Goal: Task Accomplishment & Management: Complete application form

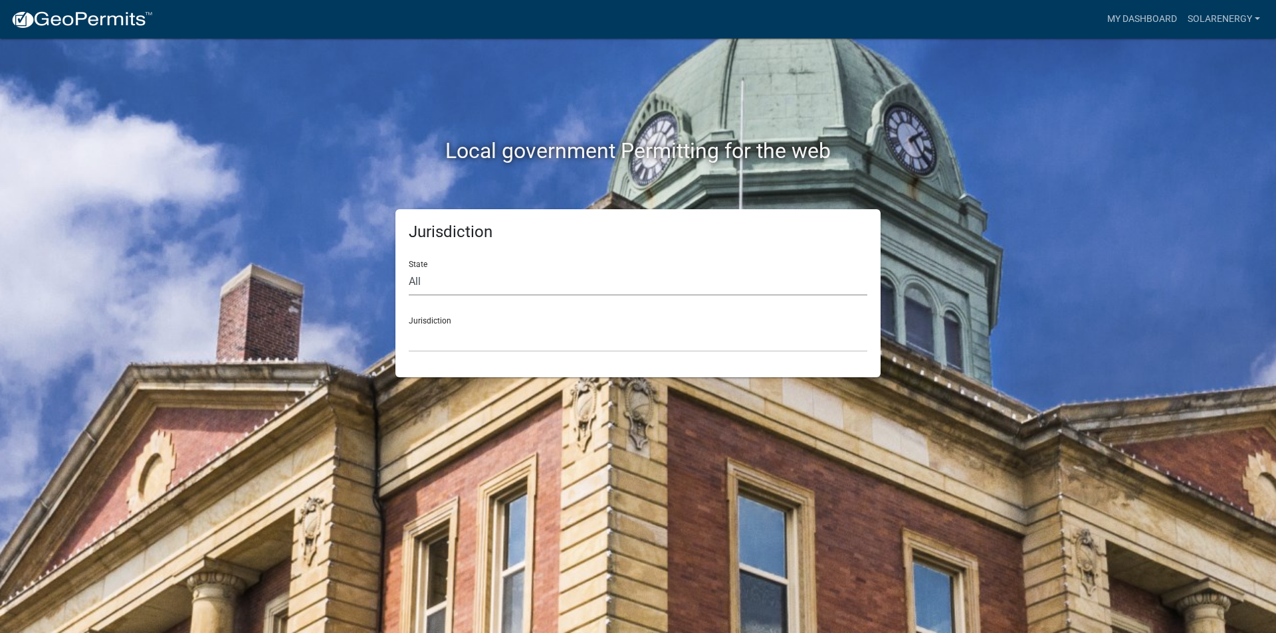
click at [429, 284] on select "All [US_STATE] [US_STATE] [US_STATE] [US_STATE] [US_STATE] [US_STATE] [US_STATE…" at bounding box center [638, 281] width 459 height 27
select select "[US_STATE]"
click at [409, 268] on select "All [US_STATE] [US_STATE] [US_STATE] [US_STATE] [US_STATE] [US_STATE] [US_STATE…" at bounding box center [638, 281] width 459 height 27
click at [447, 342] on select "City of [GEOGRAPHIC_DATA], [US_STATE] City of [GEOGRAPHIC_DATA], [US_STATE] Cit…" at bounding box center [638, 338] width 459 height 27
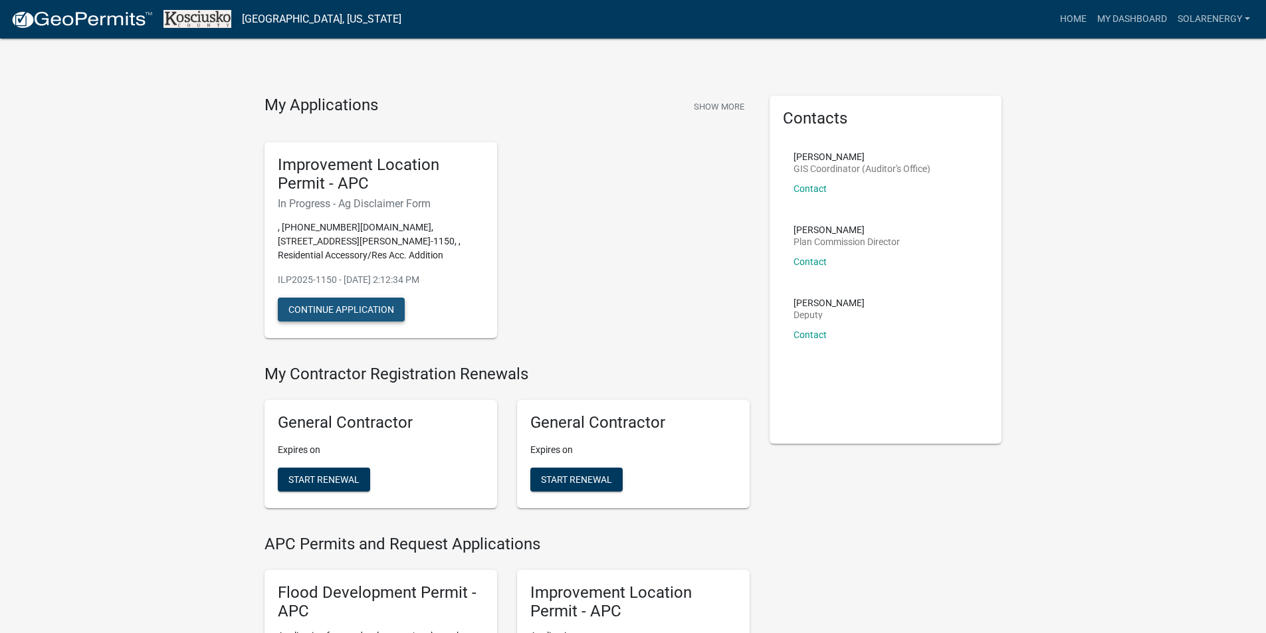
click at [389, 309] on button "Continue Application" at bounding box center [341, 310] width 127 height 24
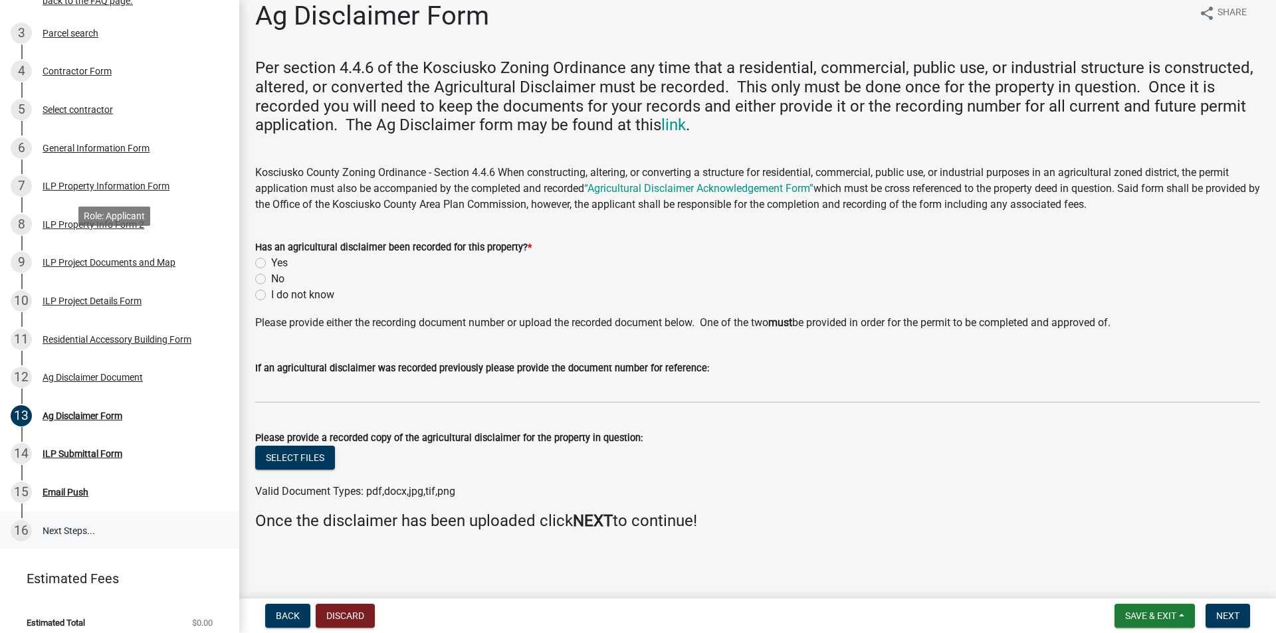
scroll to position [286, 0]
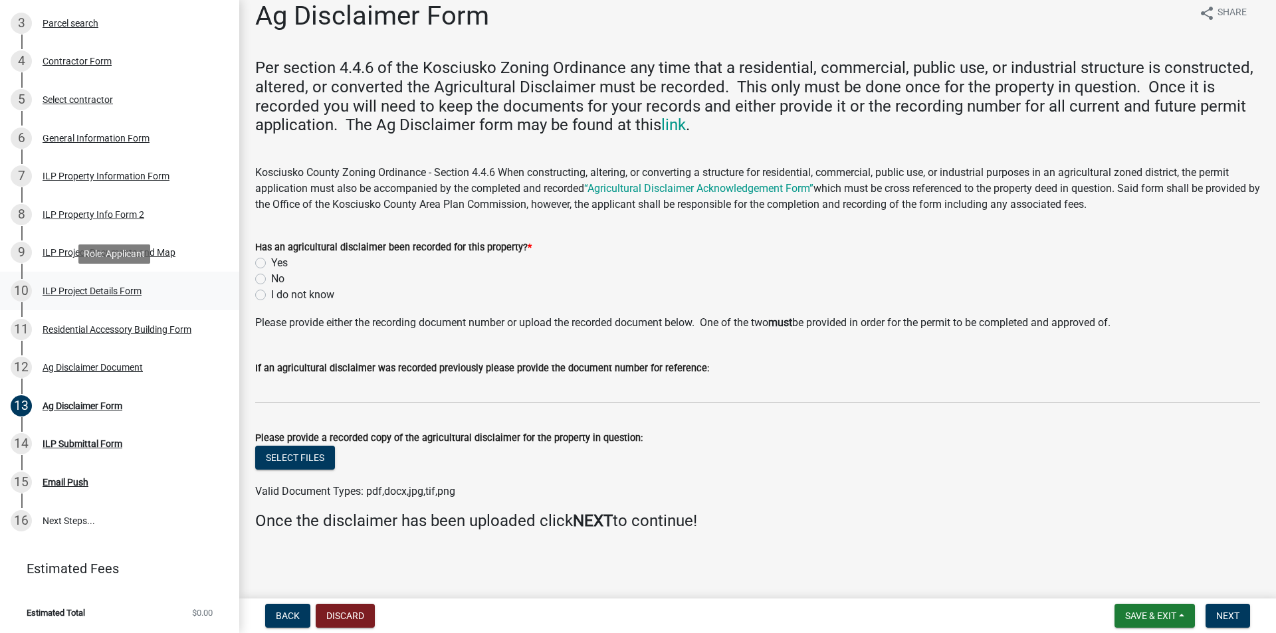
click at [102, 294] on div "ILP Project Details Form" at bounding box center [92, 290] width 99 height 9
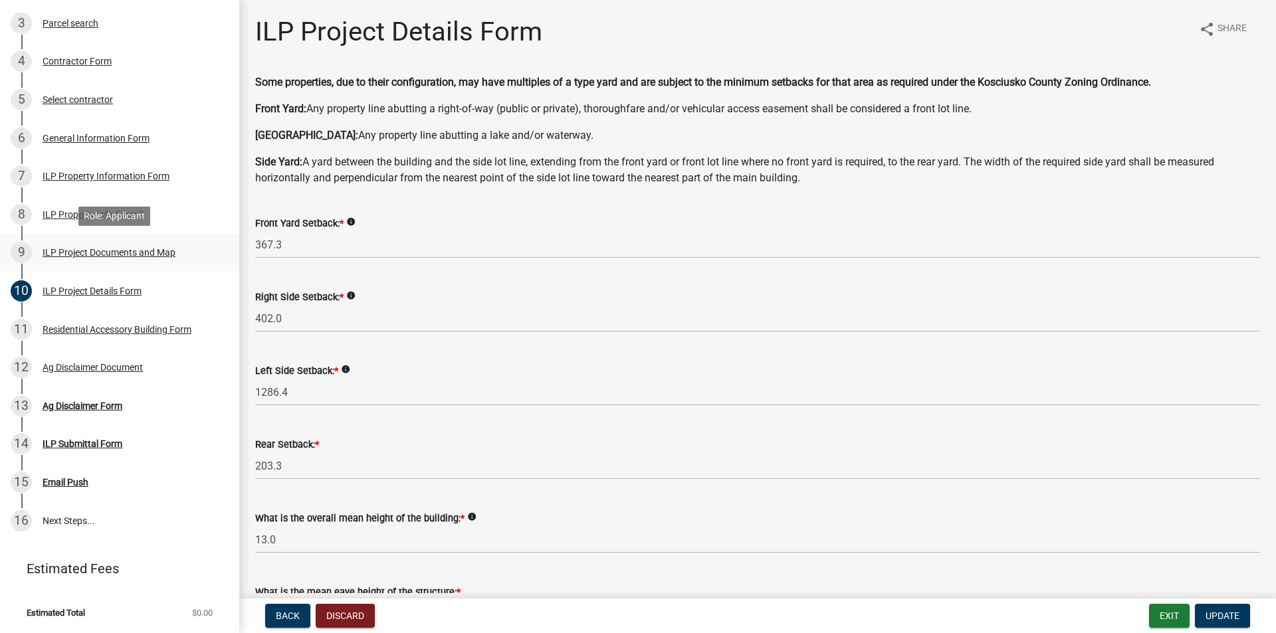
click at [72, 255] on div "ILP Project Documents and Map" at bounding box center [109, 252] width 133 height 9
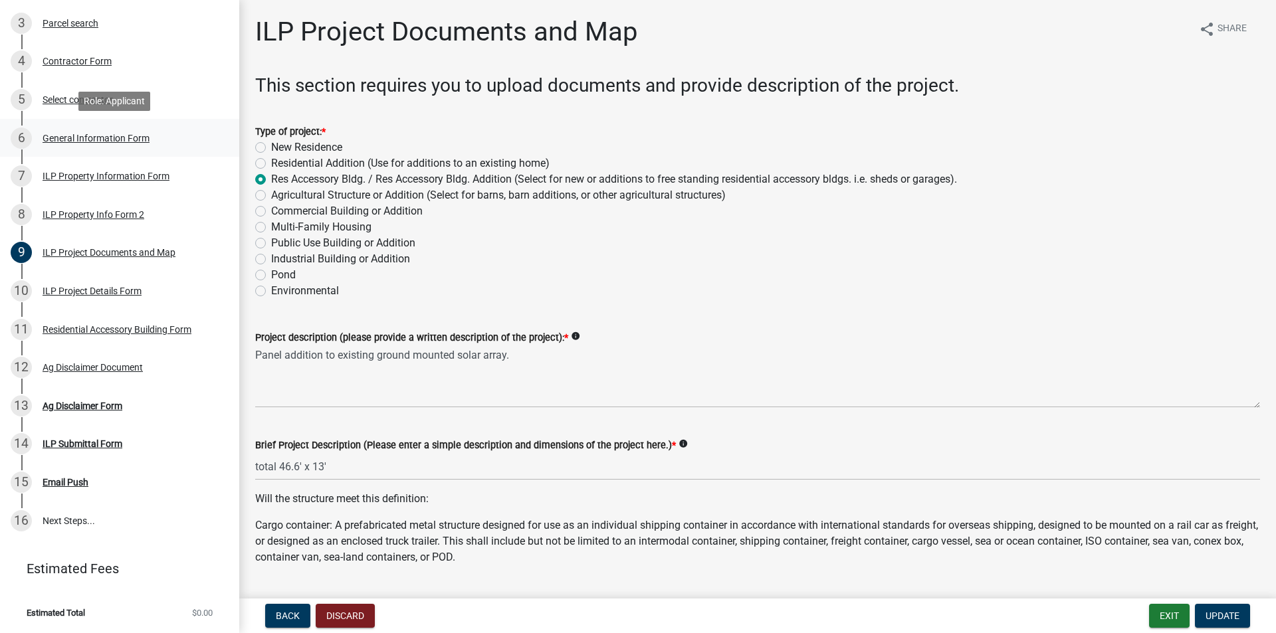
click at [56, 142] on div "General Information Form" at bounding box center [96, 138] width 107 height 9
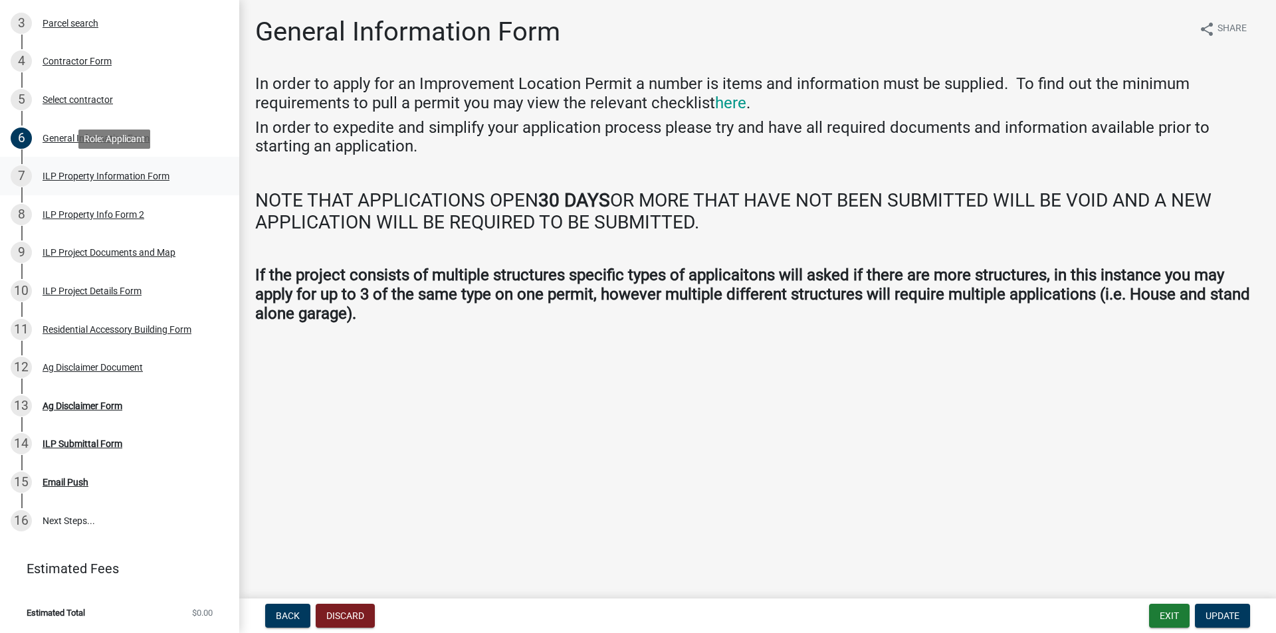
click at [91, 176] on div "ILP Property Information Form" at bounding box center [106, 175] width 127 height 9
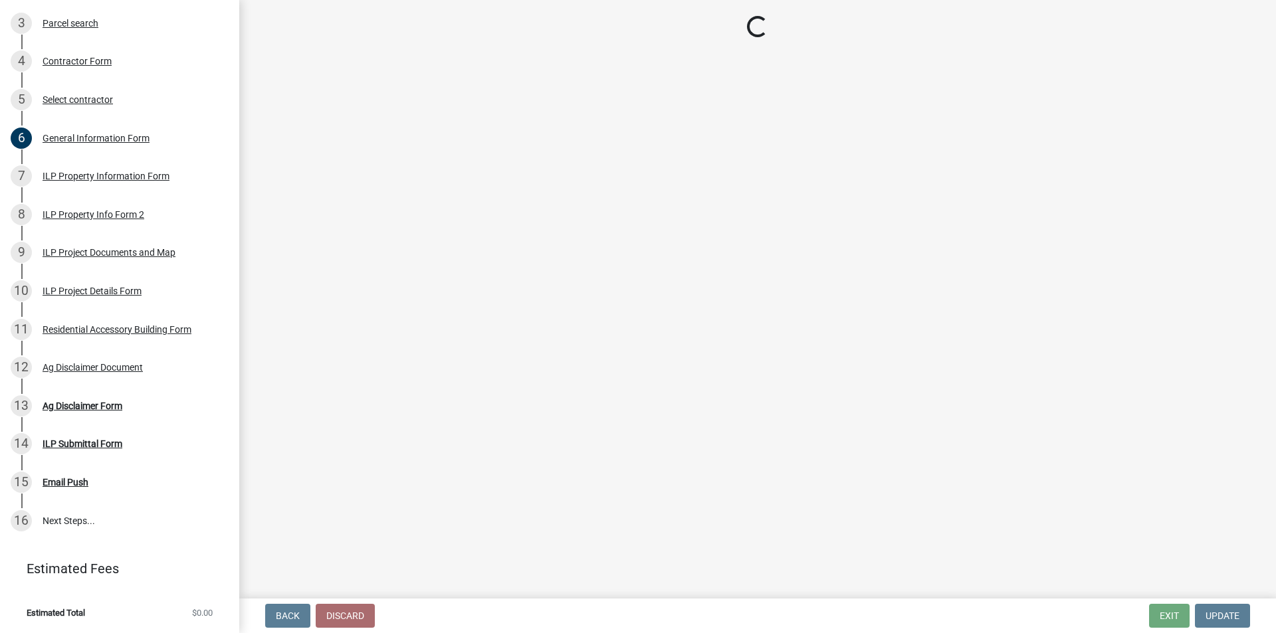
select select "64828b0b-a73a-4b16-bea5-02223c020af0"
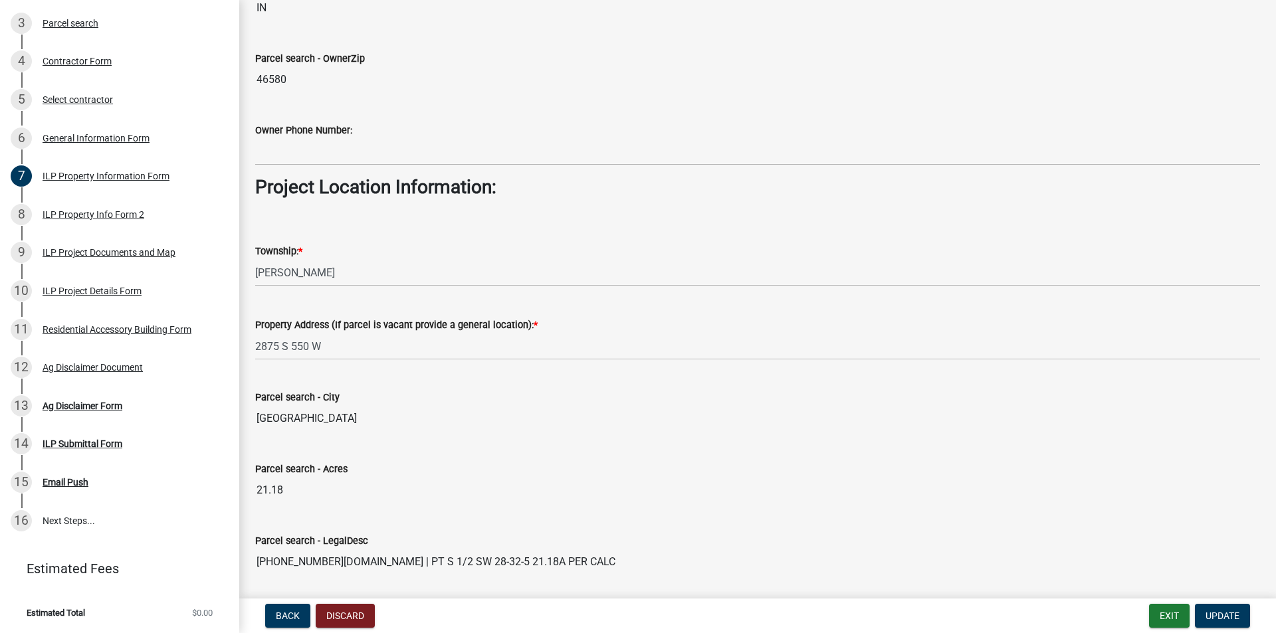
scroll to position [987, 0]
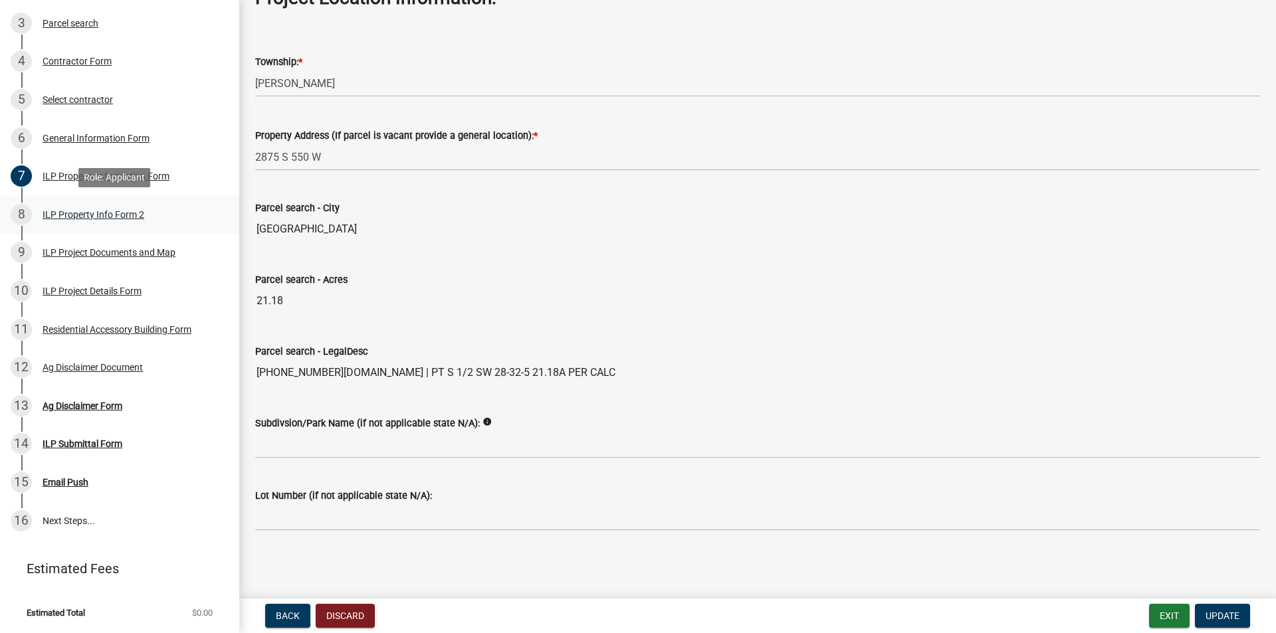
click at [61, 215] on div "ILP Property Info Form 2" at bounding box center [94, 214] width 102 height 9
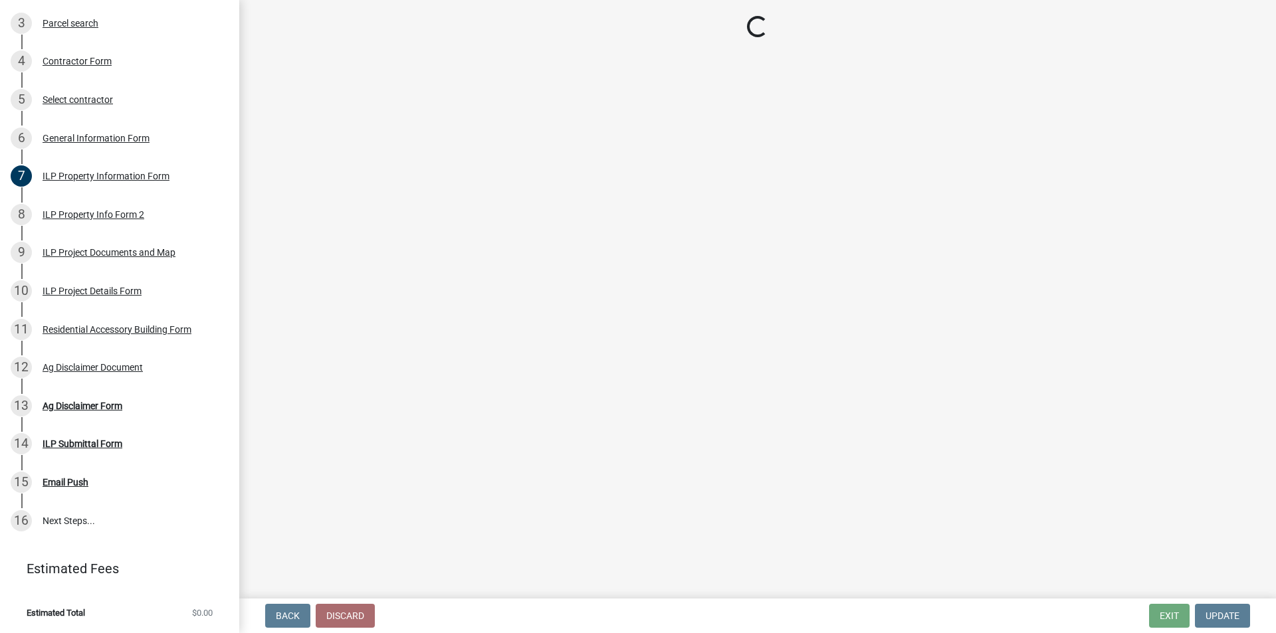
select select "0609af41-fe40-4fa2-880d-6f54f567ae8e"
select select "ea119d11-e52e-4559-b746-af06211fe819"
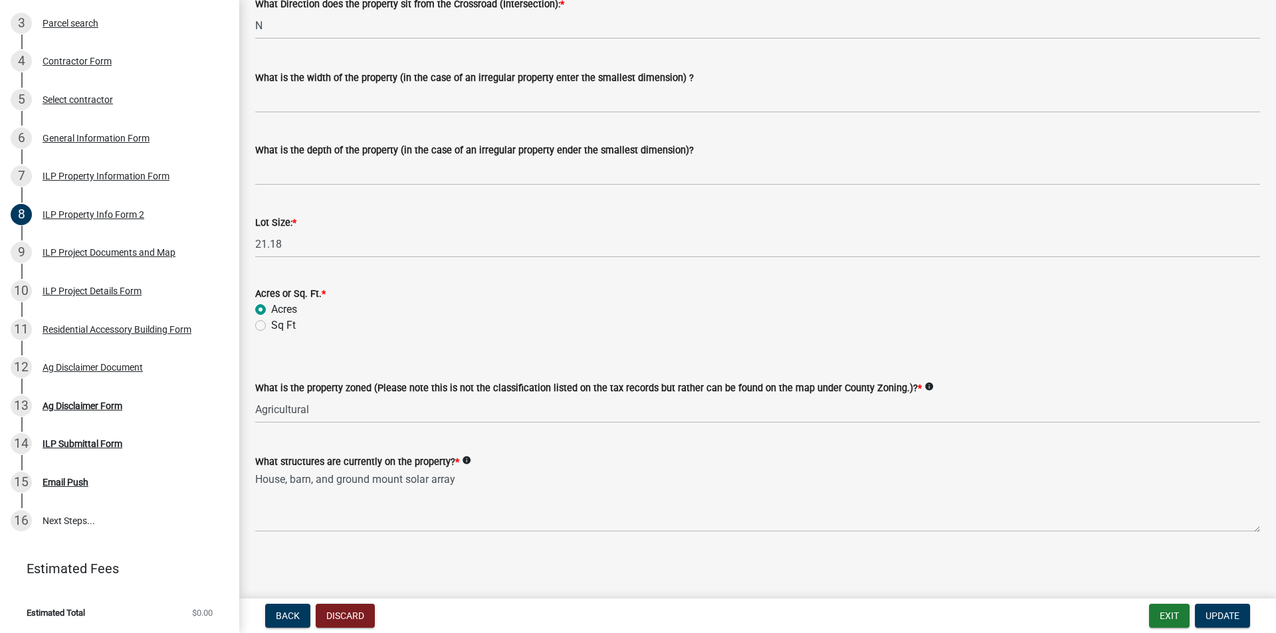
scroll to position [477, 0]
click at [68, 253] on div "ILP Project Documents and Map" at bounding box center [109, 252] width 133 height 9
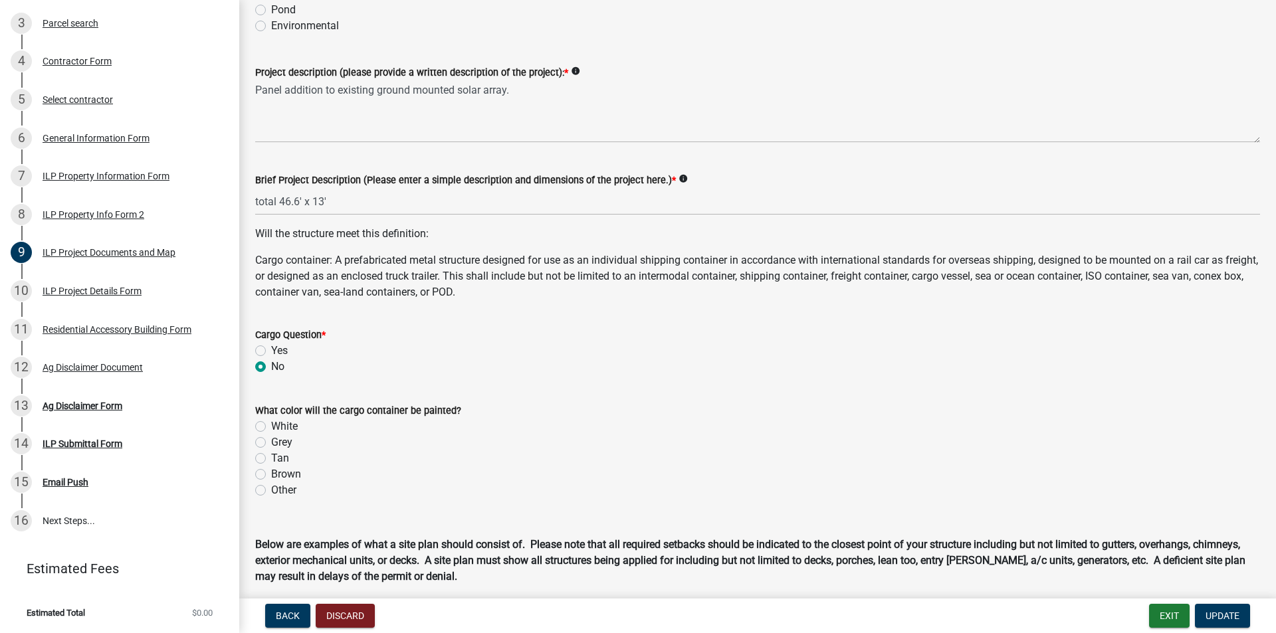
scroll to position [532, 0]
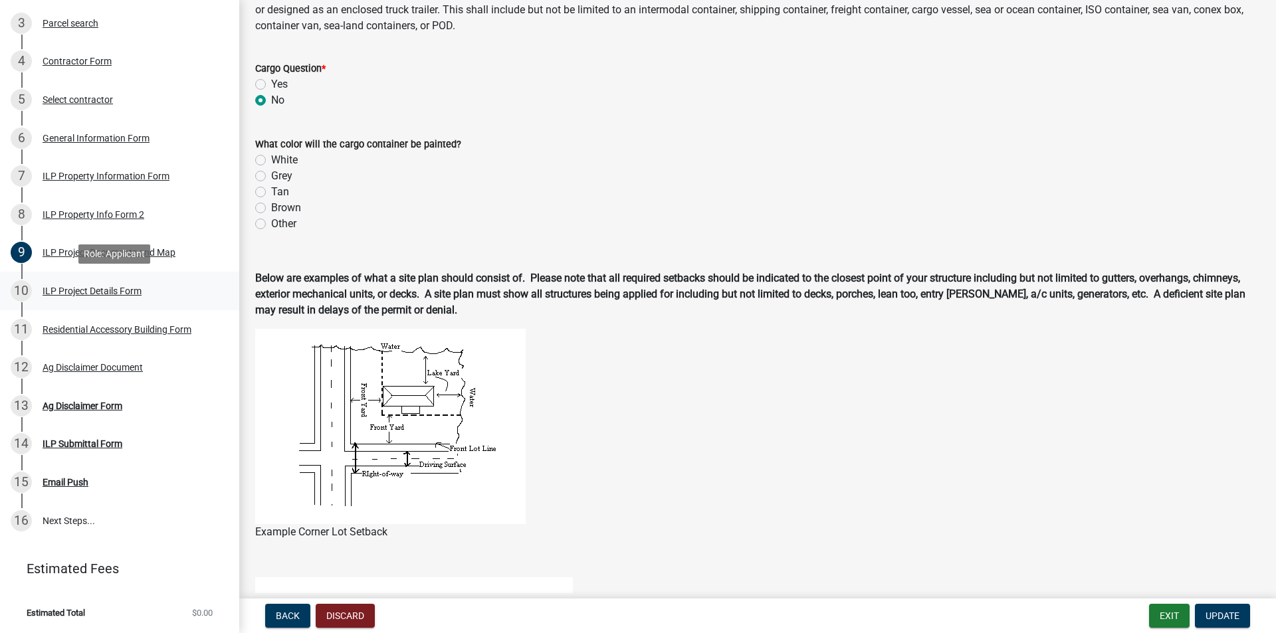
click at [72, 292] on div "ILP Project Details Form" at bounding box center [92, 290] width 99 height 9
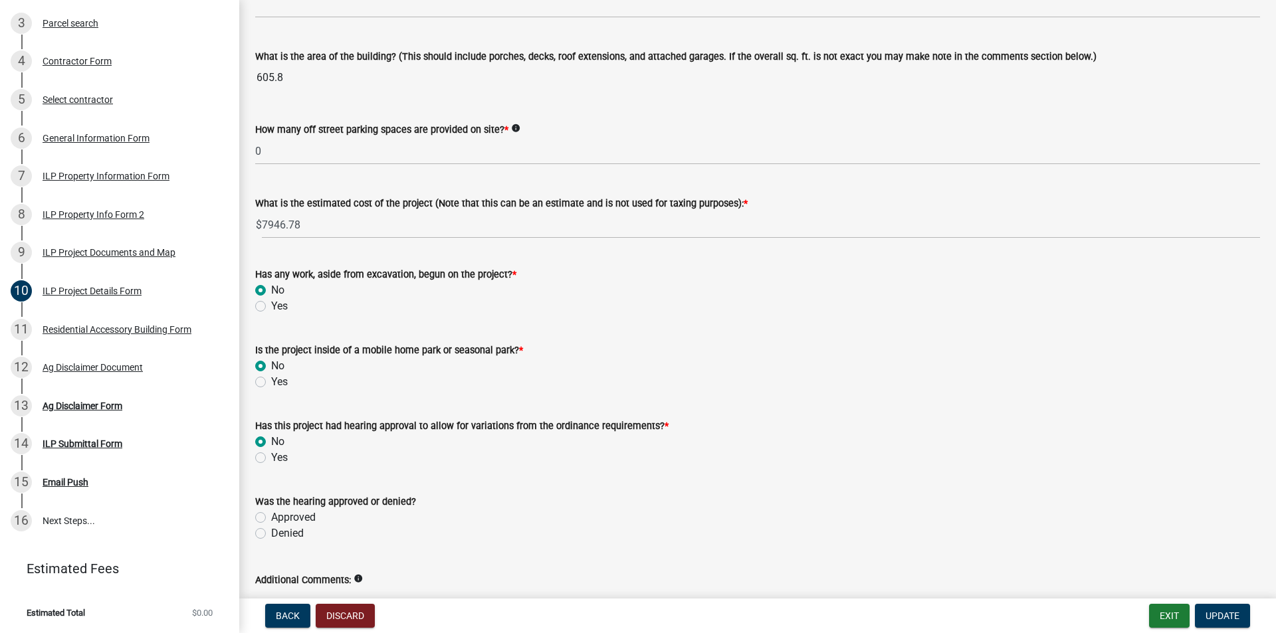
scroll to position [915, 0]
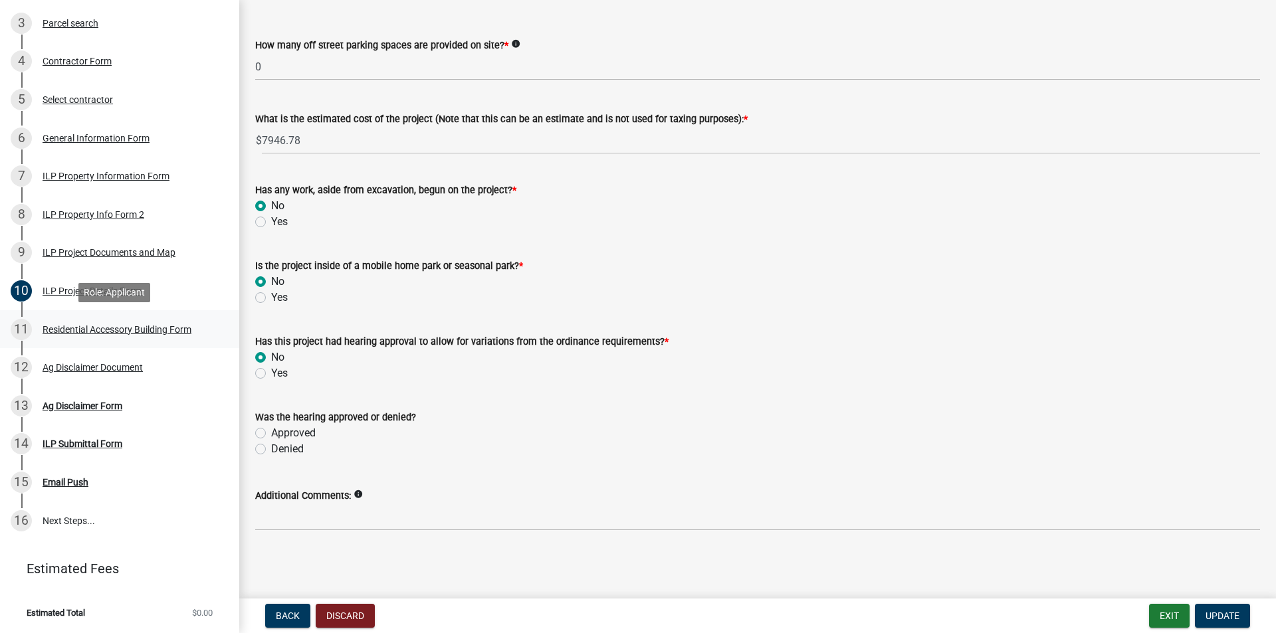
click at [96, 325] on div "Residential Accessory Building Form" at bounding box center [117, 329] width 149 height 9
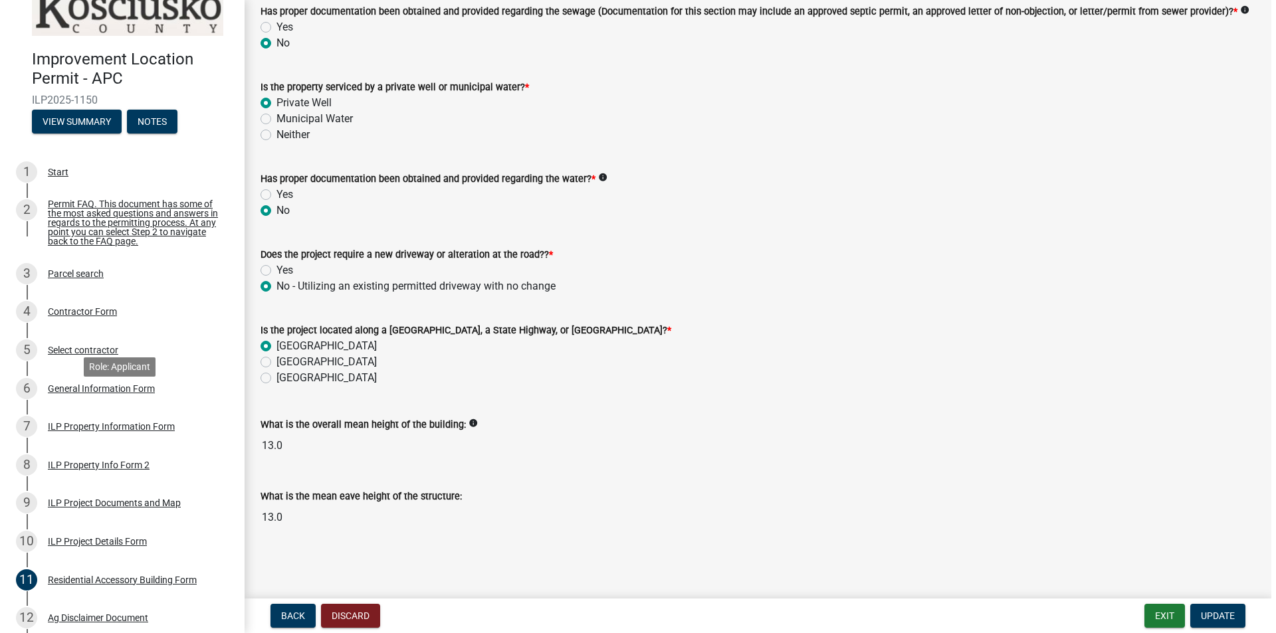
scroll to position [20, 0]
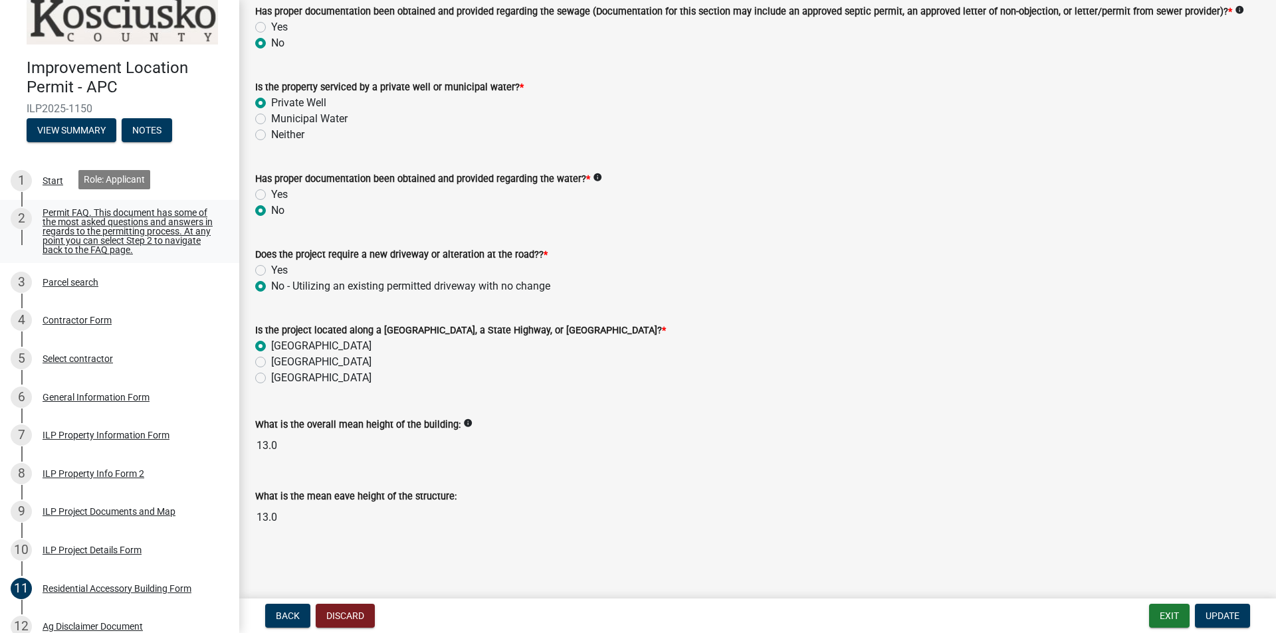
click at [160, 241] on div "Permit FAQ. This document has some of the most asked questions and answers in r…" at bounding box center [130, 231] width 175 height 47
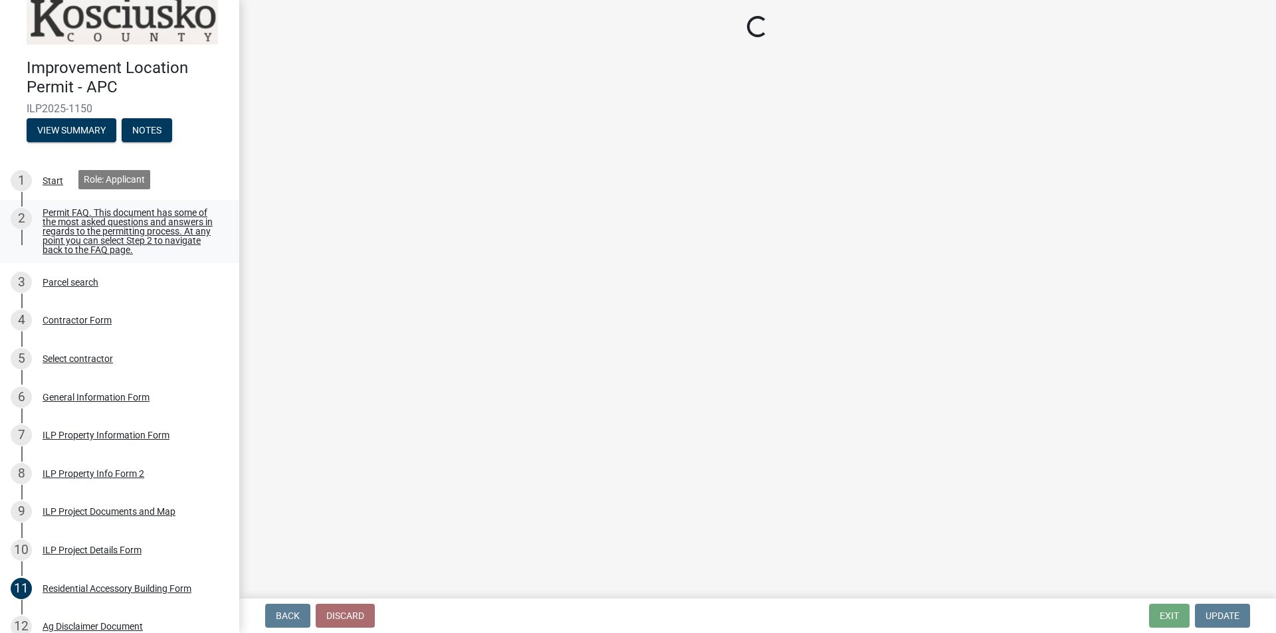
scroll to position [0, 0]
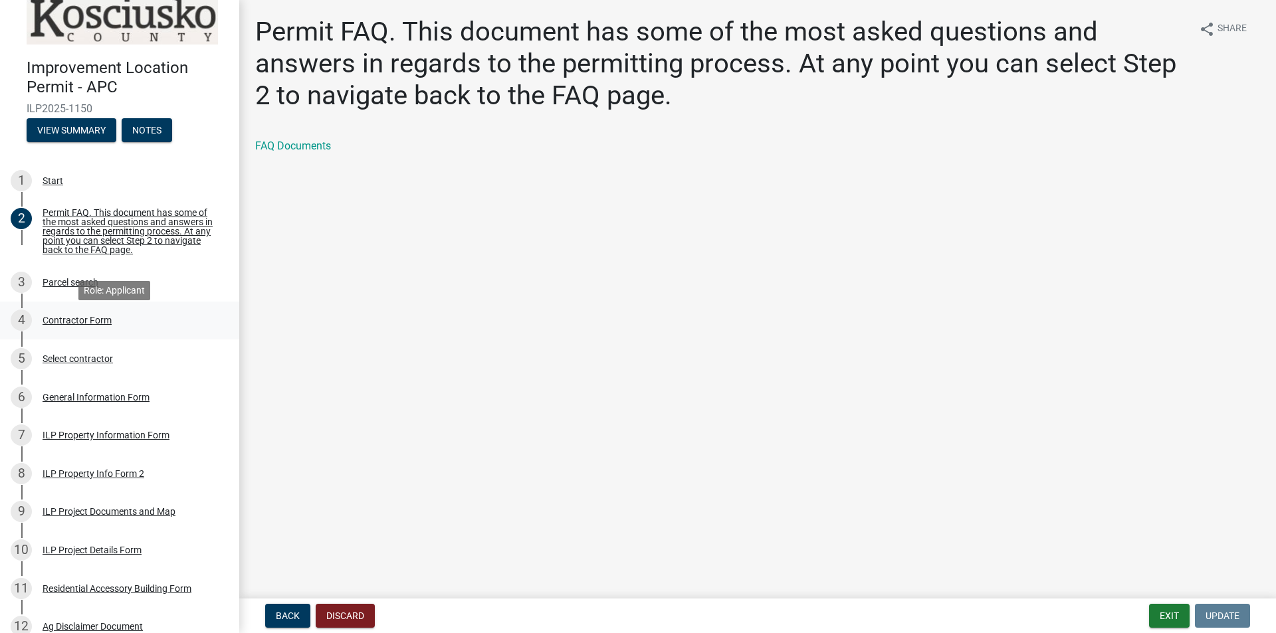
click at [100, 325] on div "Contractor Form" at bounding box center [77, 320] width 69 height 9
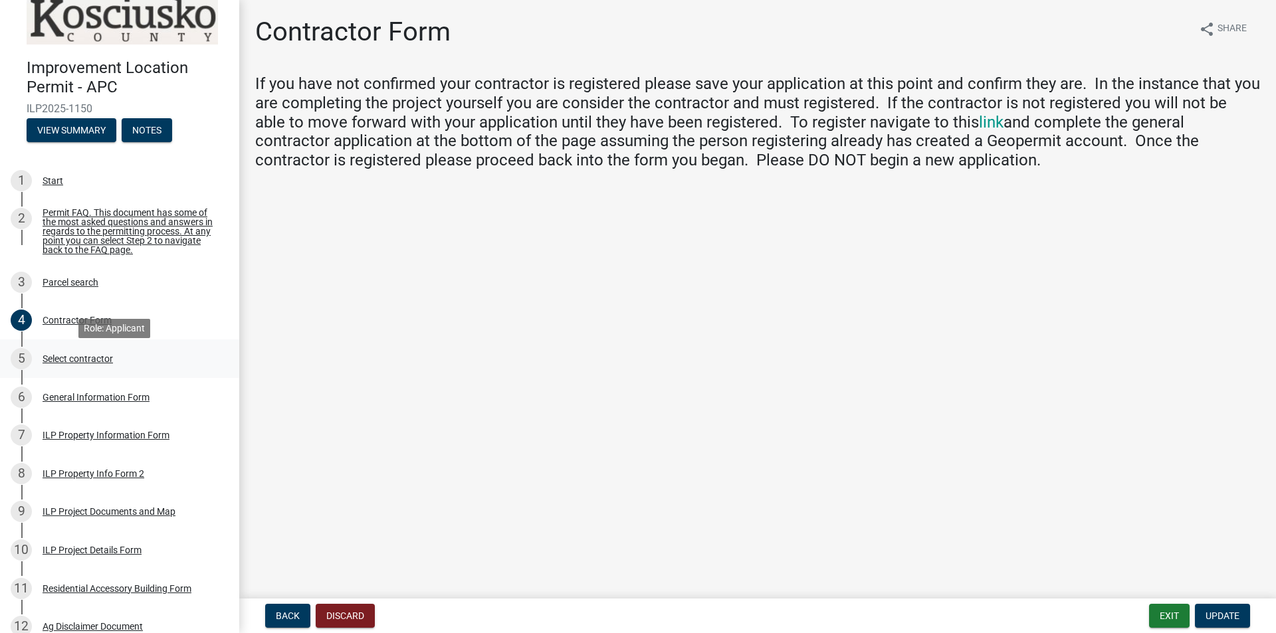
click at [97, 364] on div "Select contractor" at bounding box center [78, 358] width 70 height 9
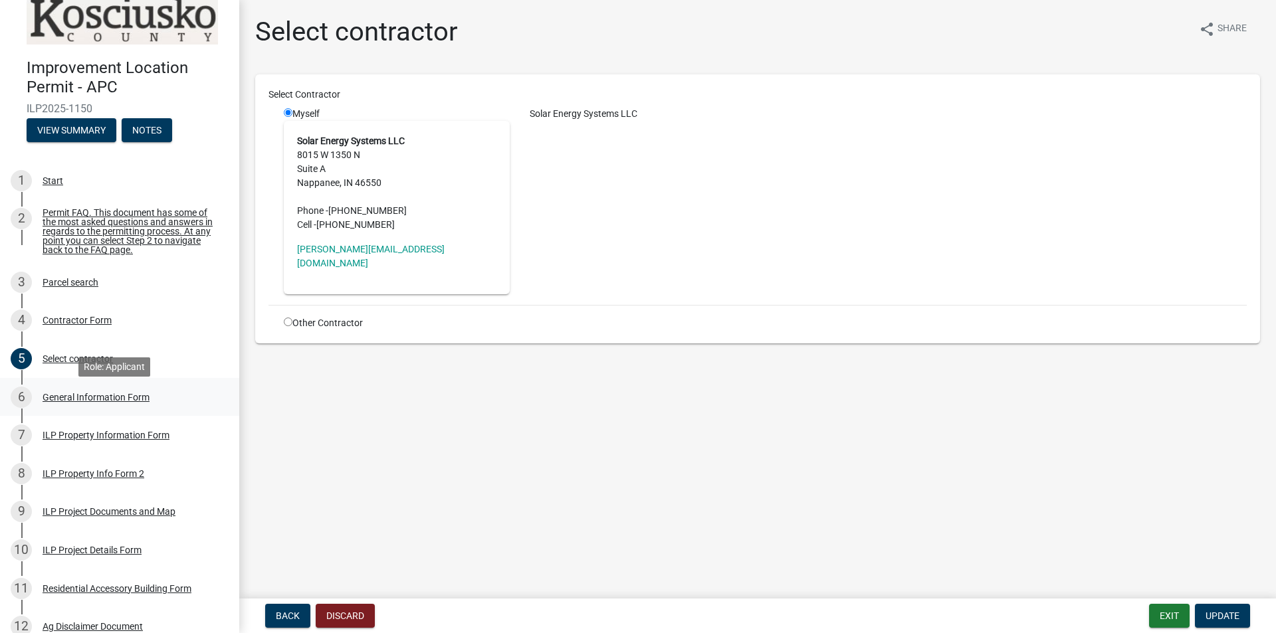
click at [92, 402] on div "General Information Form" at bounding box center [96, 397] width 107 height 9
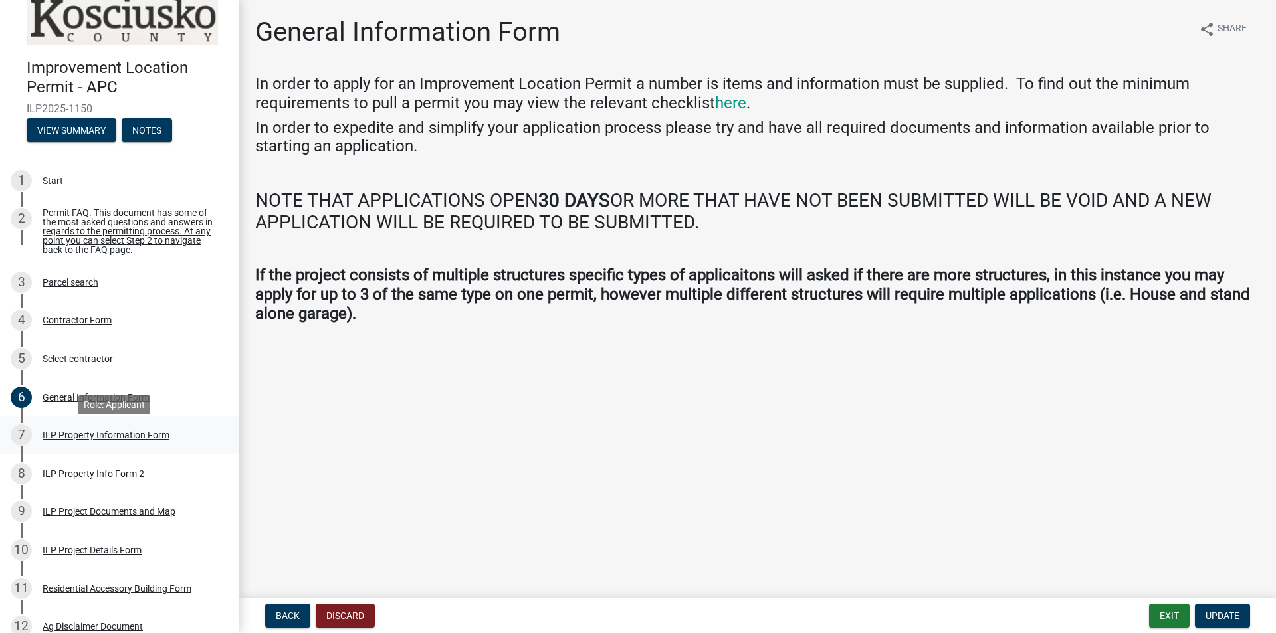
click at [148, 440] on div "ILP Property Information Form" at bounding box center [106, 435] width 127 height 9
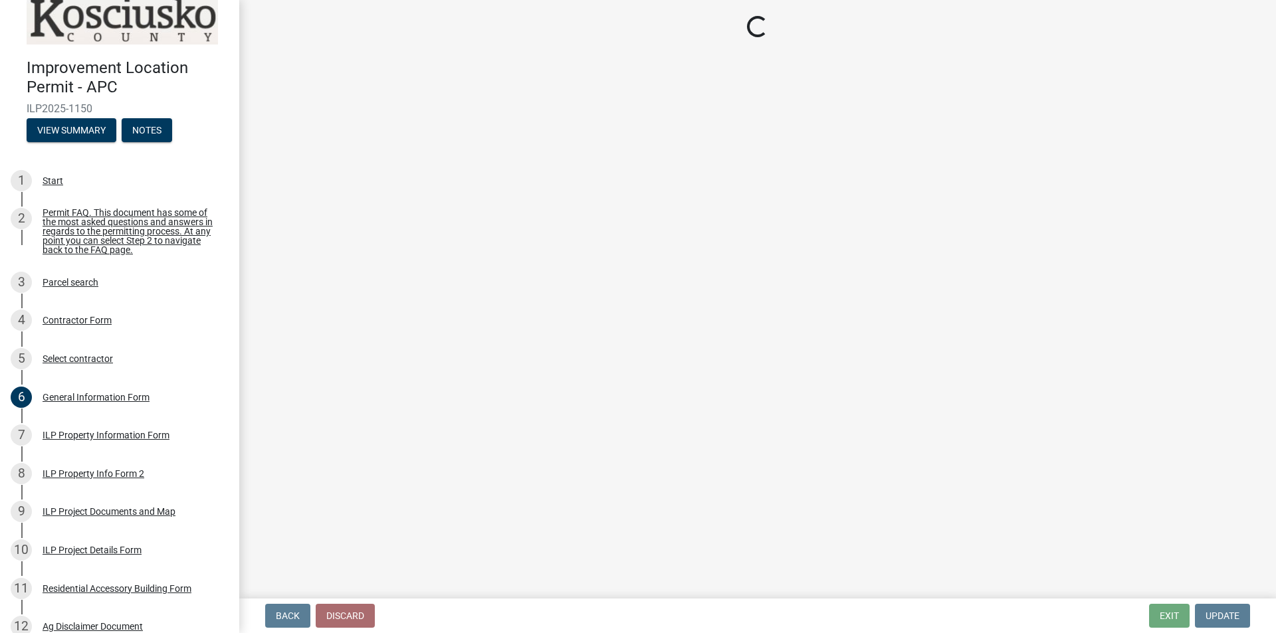
select select "64828b0b-a73a-4b16-bea5-02223c020af0"
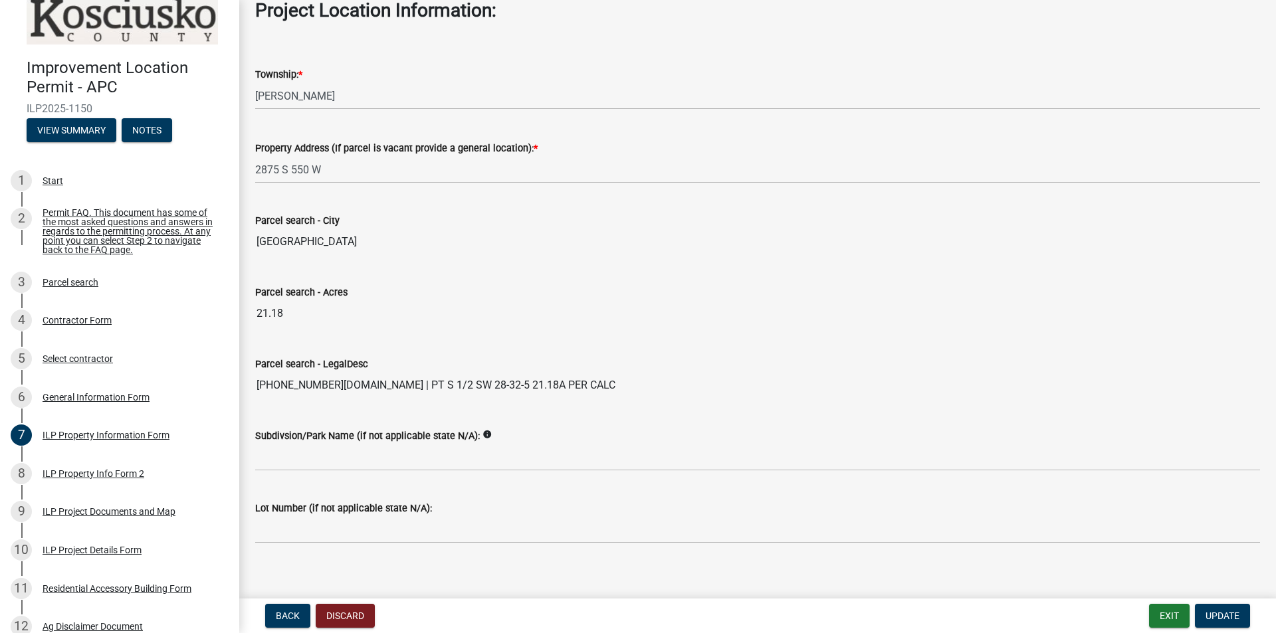
scroll to position [987, 0]
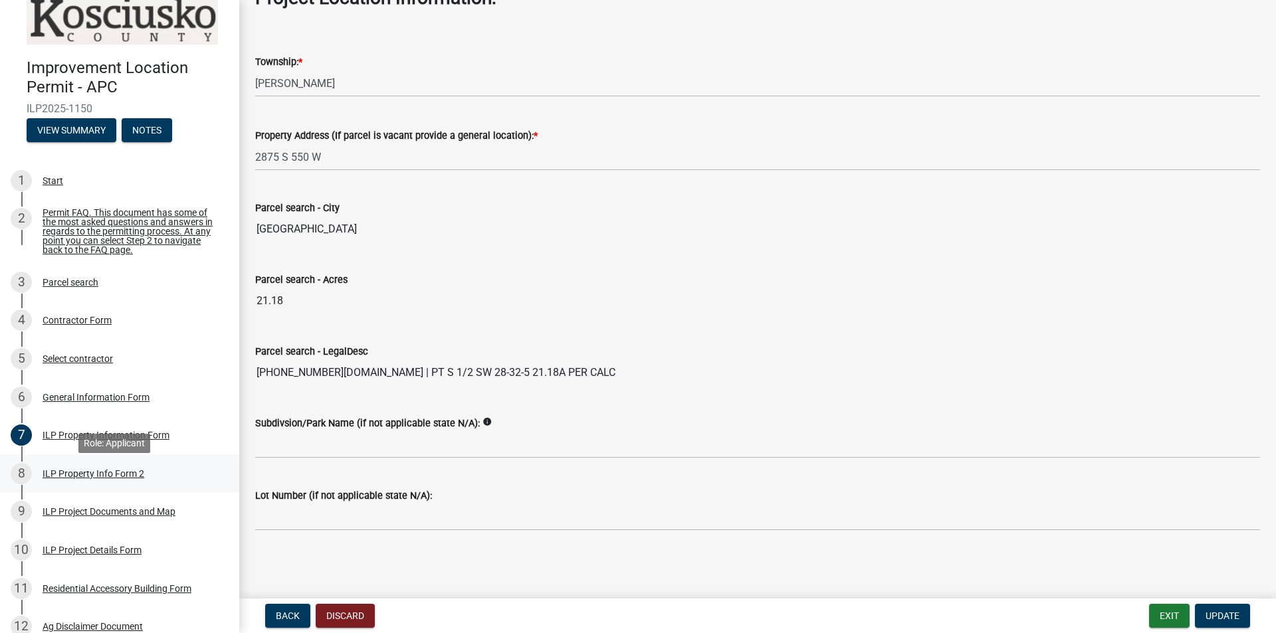
click at [82, 478] on div "ILP Property Info Form 2" at bounding box center [94, 473] width 102 height 9
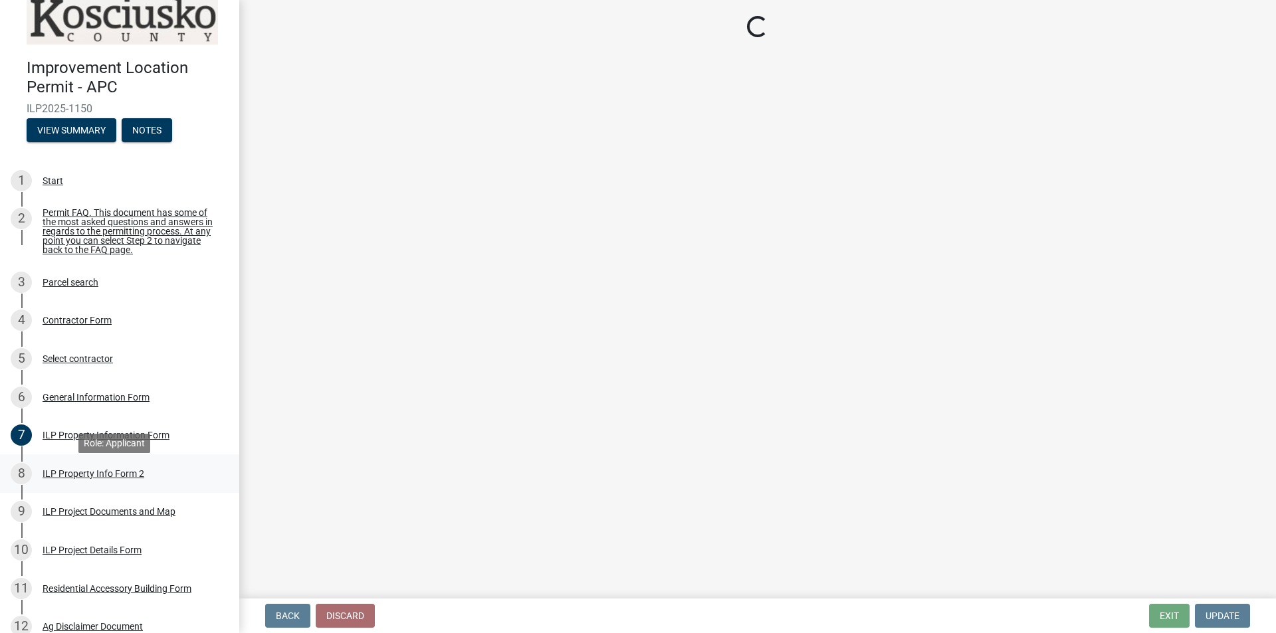
select select "0609af41-fe40-4fa2-880d-6f54f567ae8e"
select select "ea119d11-e52e-4559-b746-af06211fe819"
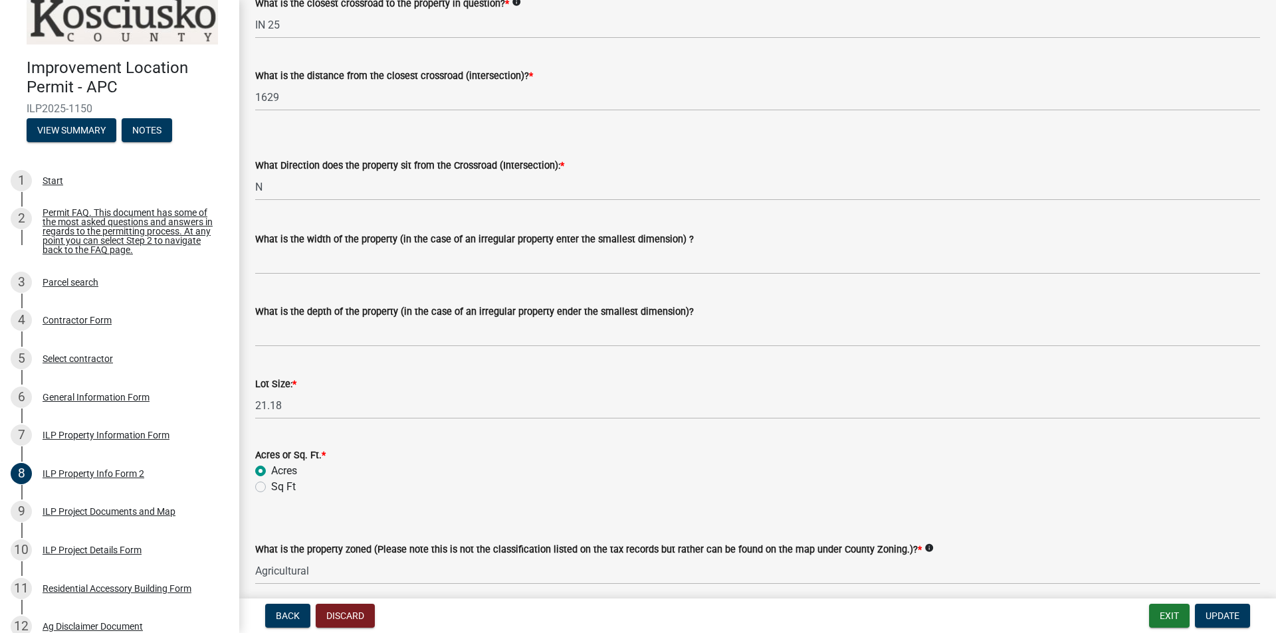
scroll to position [477, 0]
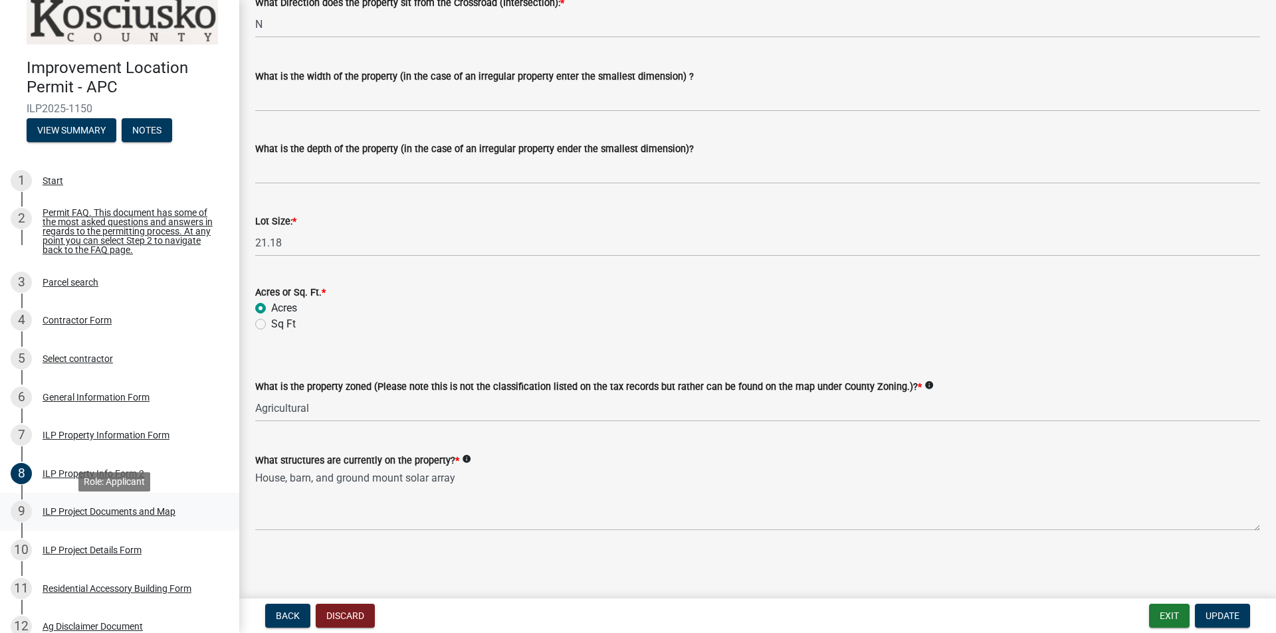
click at [120, 514] on div "ILP Project Documents and Map" at bounding box center [109, 511] width 133 height 9
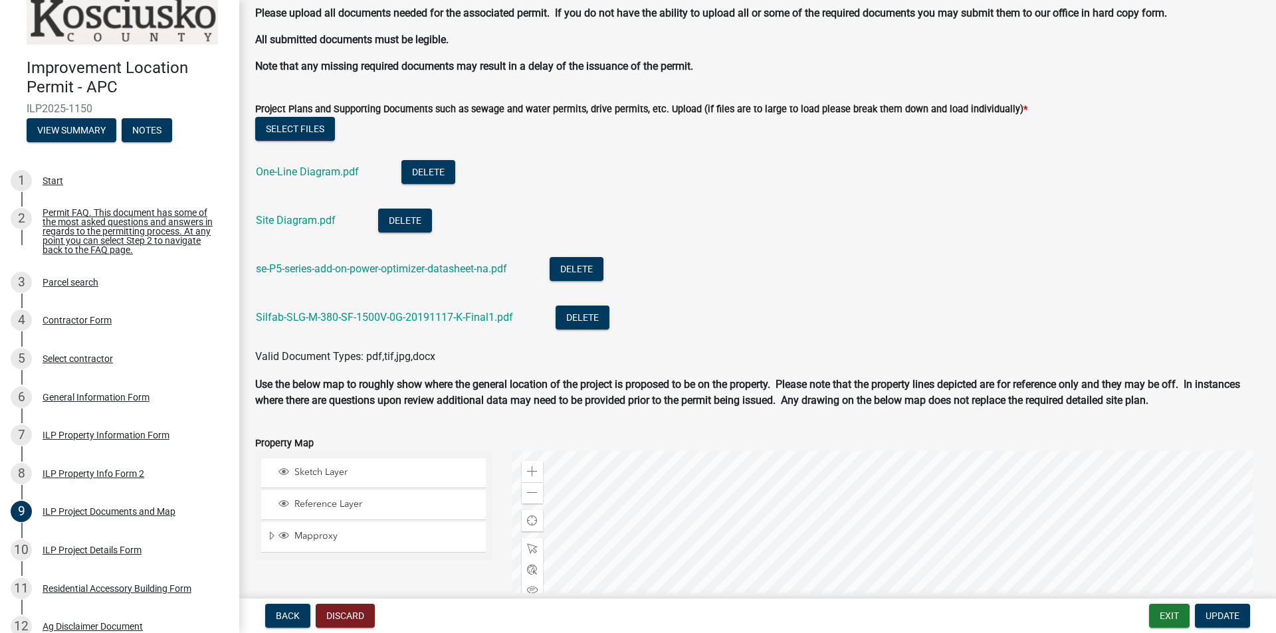
scroll to position [1063, 0]
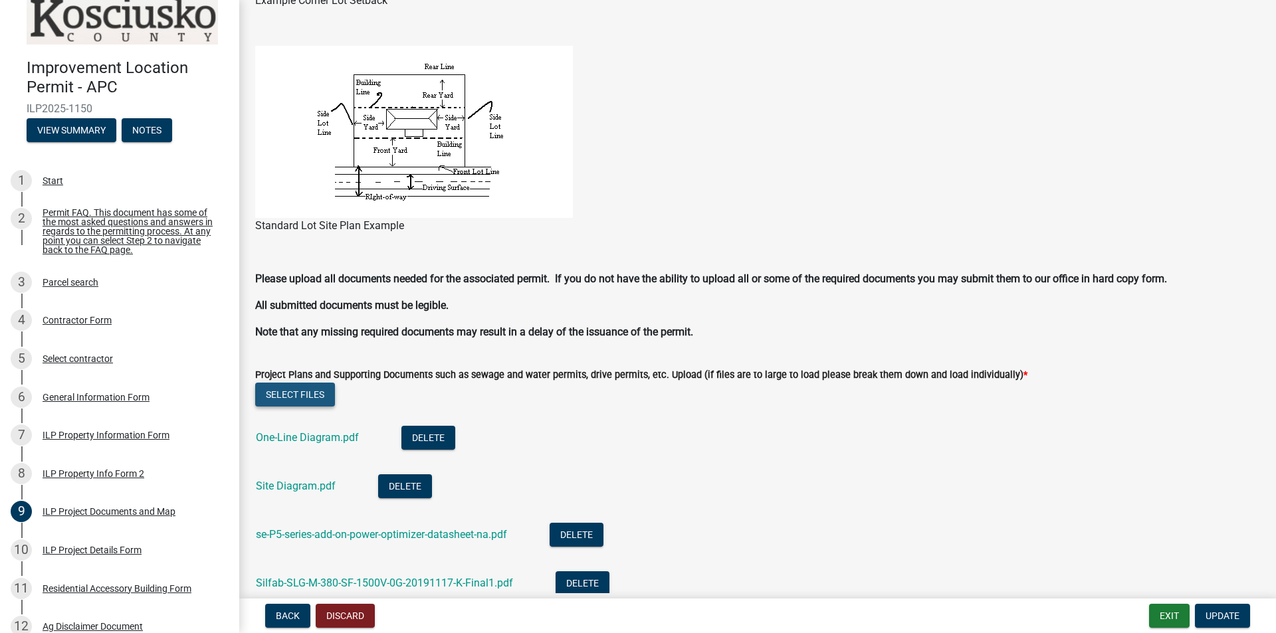
click at [300, 397] on button "Select files" at bounding box center [295, 395] width 80 height 24
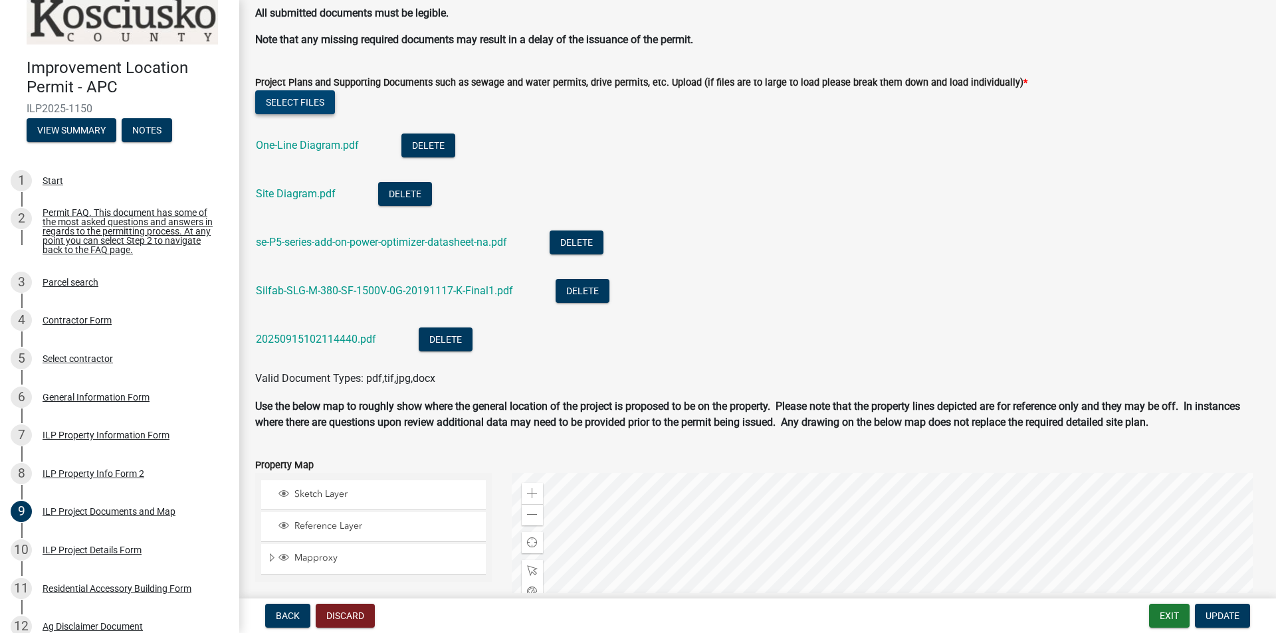
scroll to position [1631, 0]
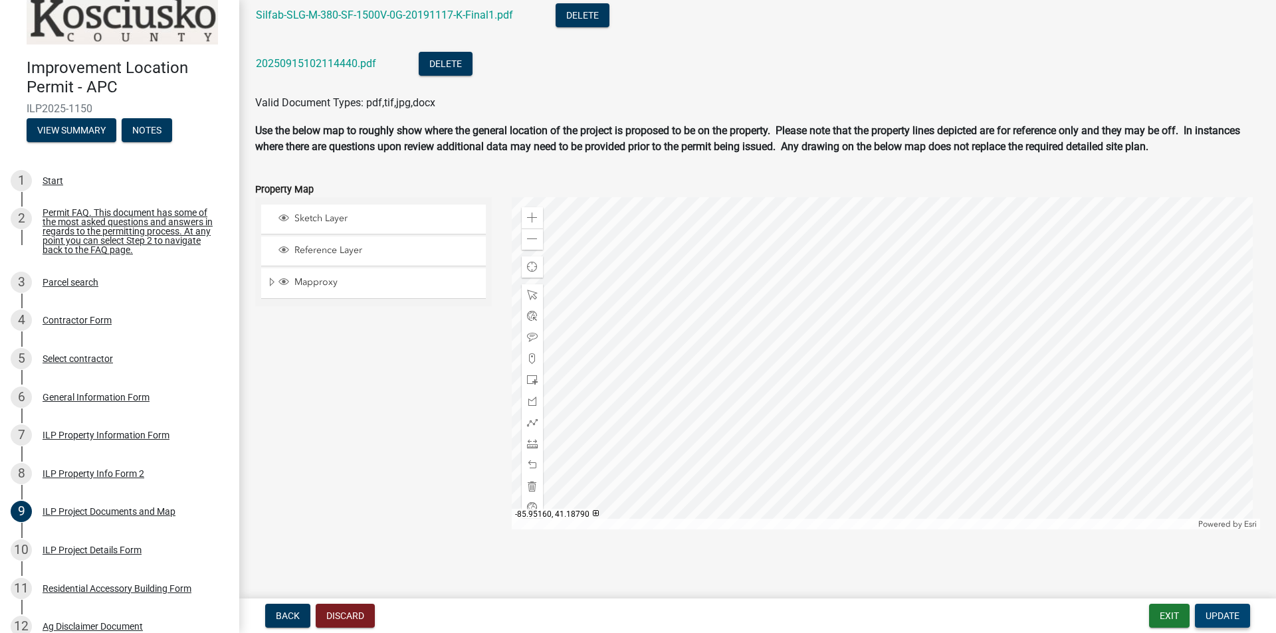
click at [1224, 617] on span "Update" at bounding box center [1222, 616] width 34 height 11
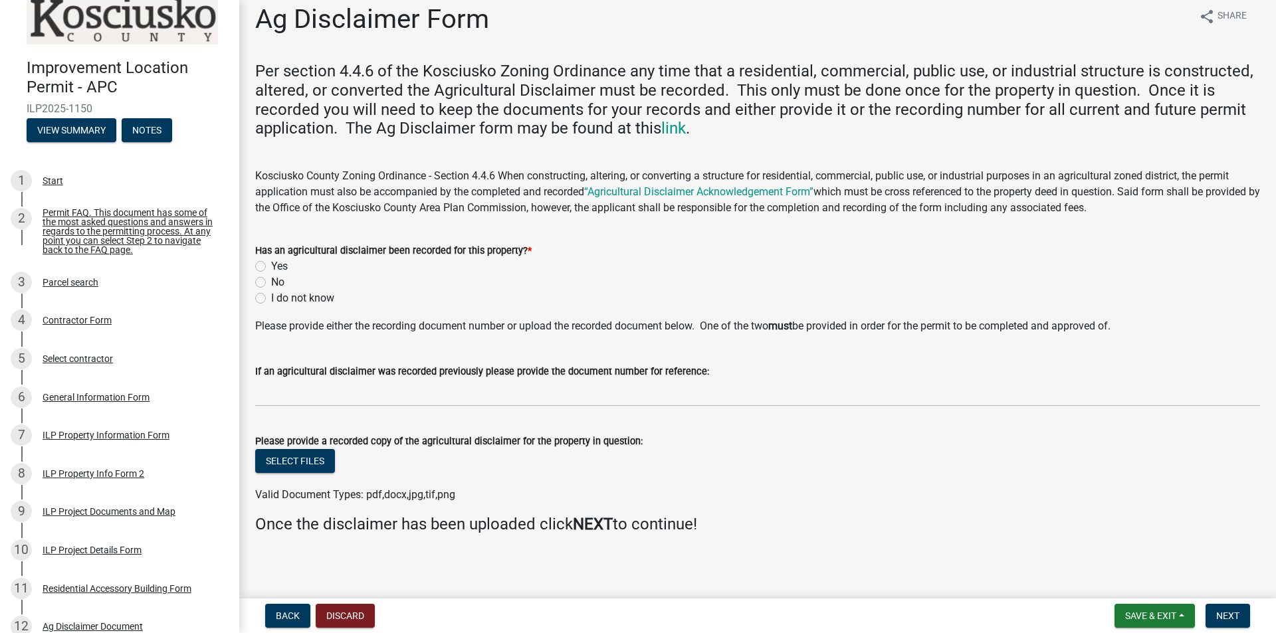
scroll to position [16, 0]
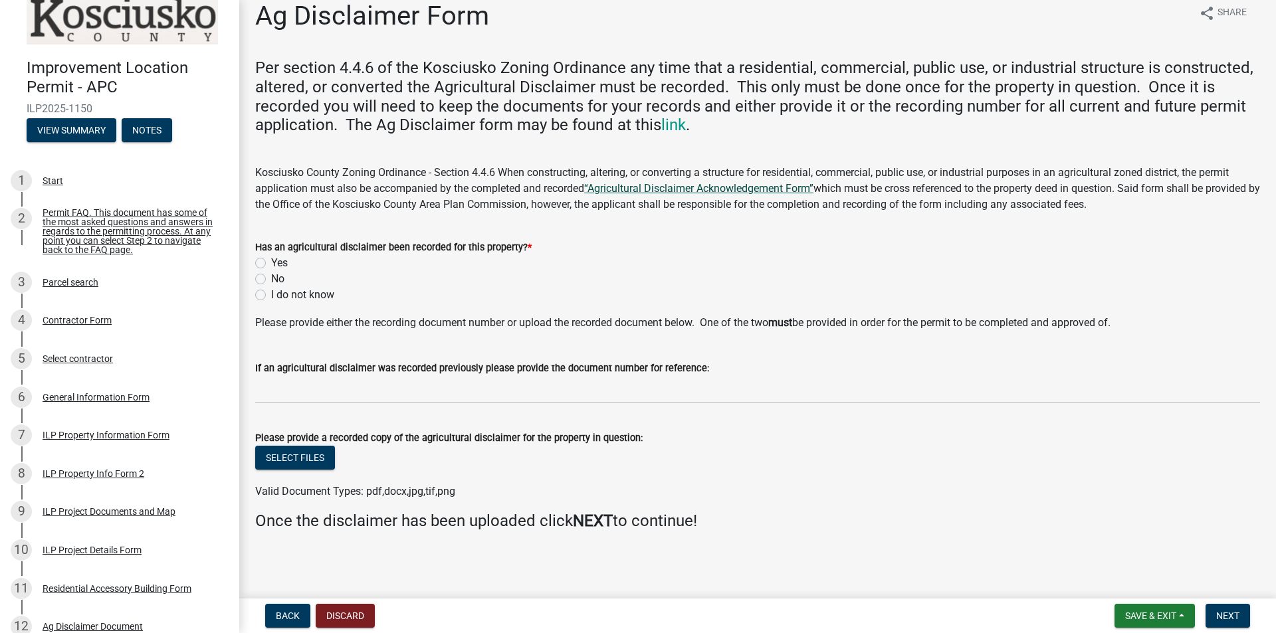
click at [758, 191] on link "“Agricultural Disclaimer Acknowledgement Form”" at bounding box center [698, 188] width 229 height 13
